Goal: Complete application form

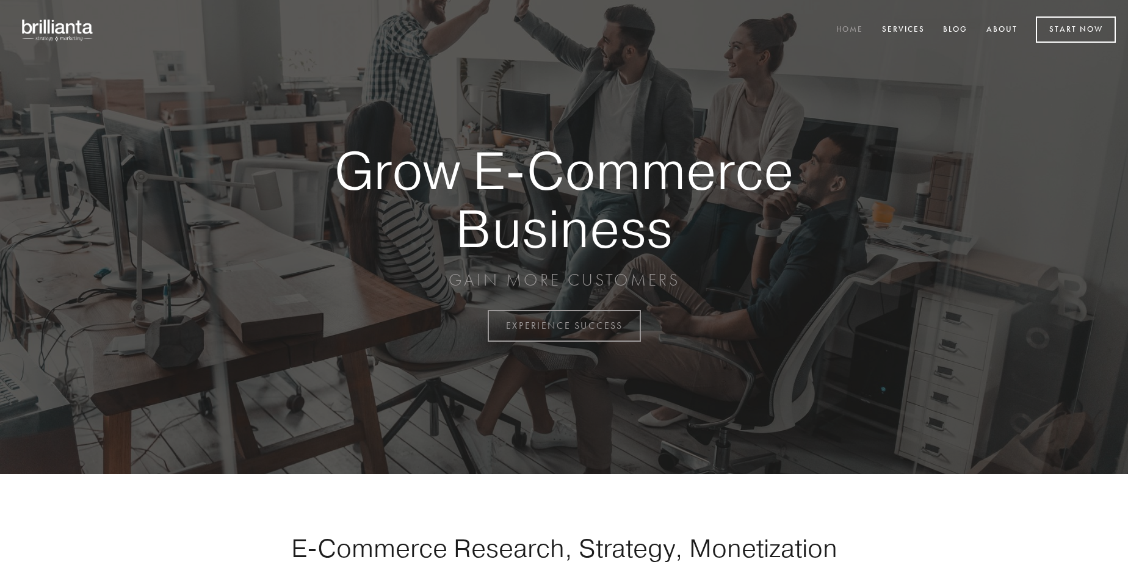
scroll to position [3198, 0]
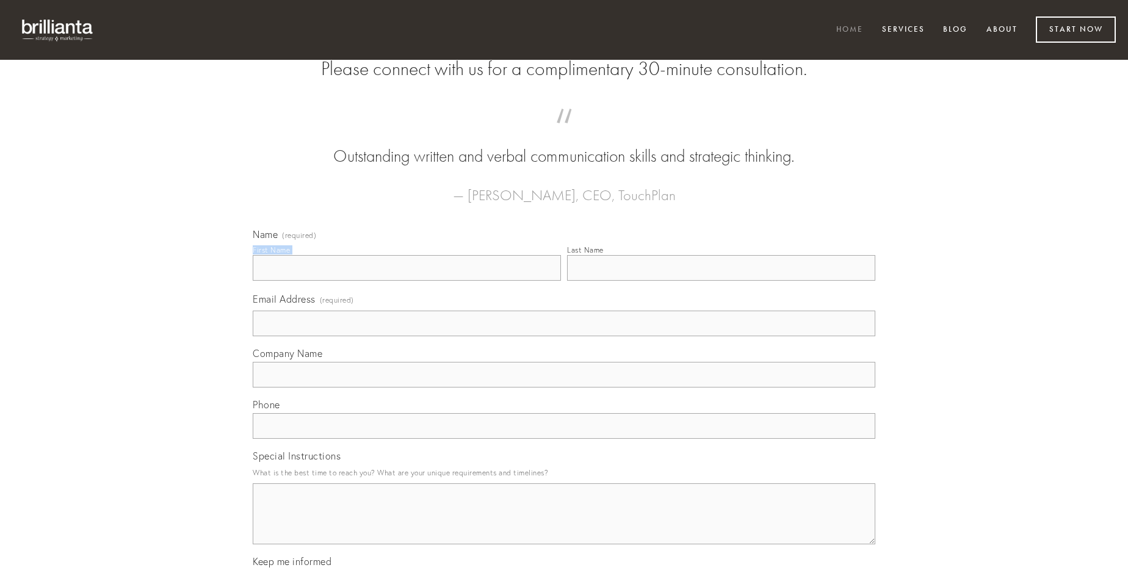
type input "[PERSON_NAME]"
click at [721, 281] on input "Last Name" at bounding box center [721, 268] width 308 height 26
type input "[PERSON_NAME]"
click at [564, 336] on input "Email Address (required)" at bounding box center [564, 324] width 622 height 26
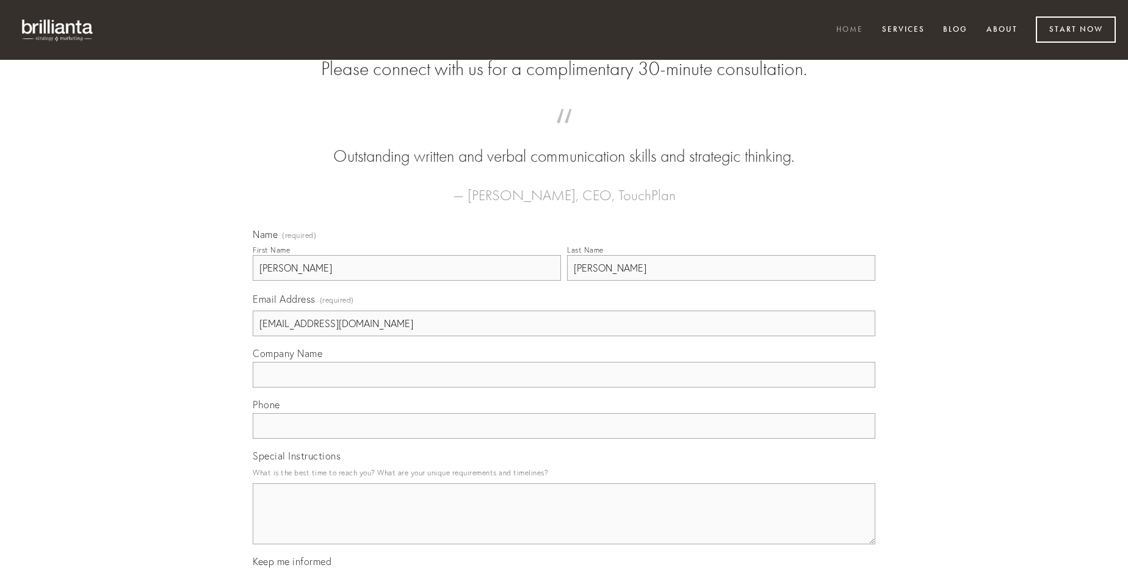
type input "[EMAIL_ADDRESS][DOMAIN_NAME]"
click at [564, 387] on input "Company Name" at bounding box center [564, 375] width 622 height 26
type input "unus"
click at [564, 439] on input "text" at bounding box center [564, 426] width 622 height 26
click at [564, 525] on textarea "Special Instructions" at bounding box center [564, 513] width 622 height 61
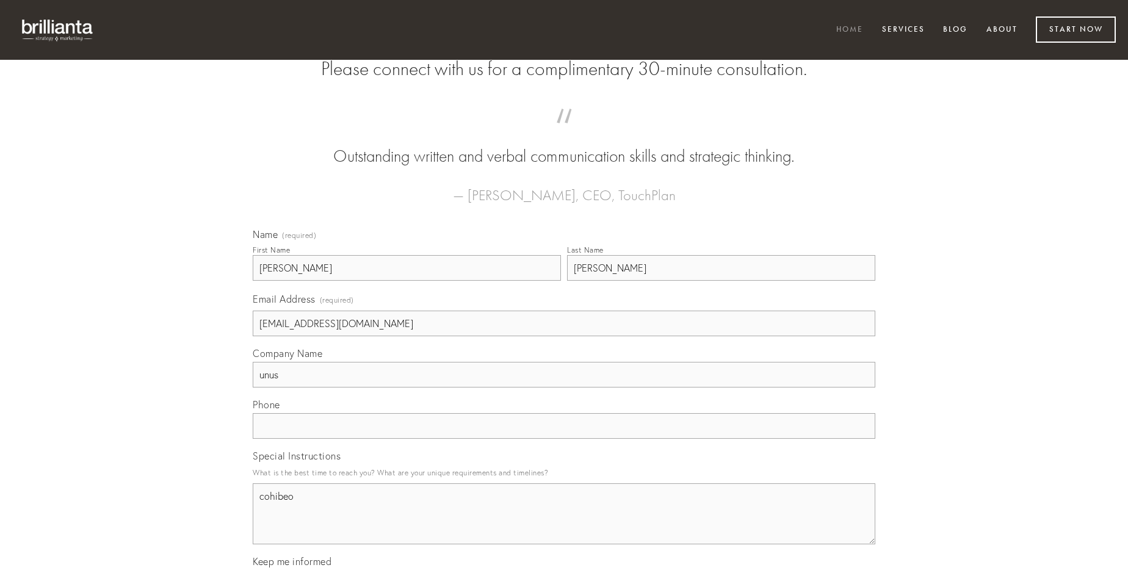
type textarea "cohibeo"
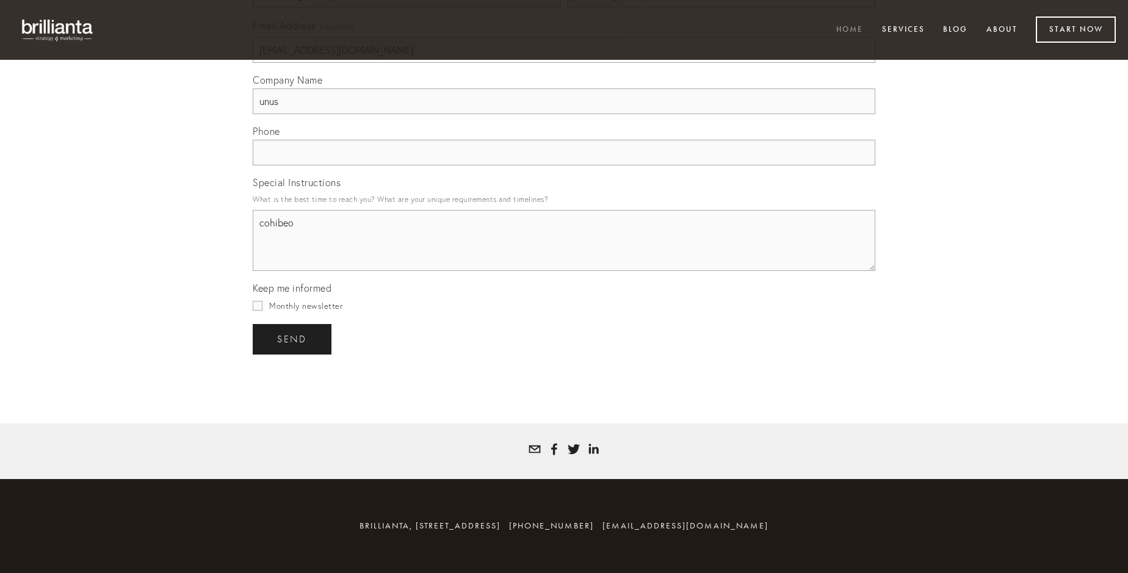
click at [293, 339] on span "send" at bounding box center [292, 339] width 30 height 11
